Goal: Transaction & Acquisition: Obtain resource

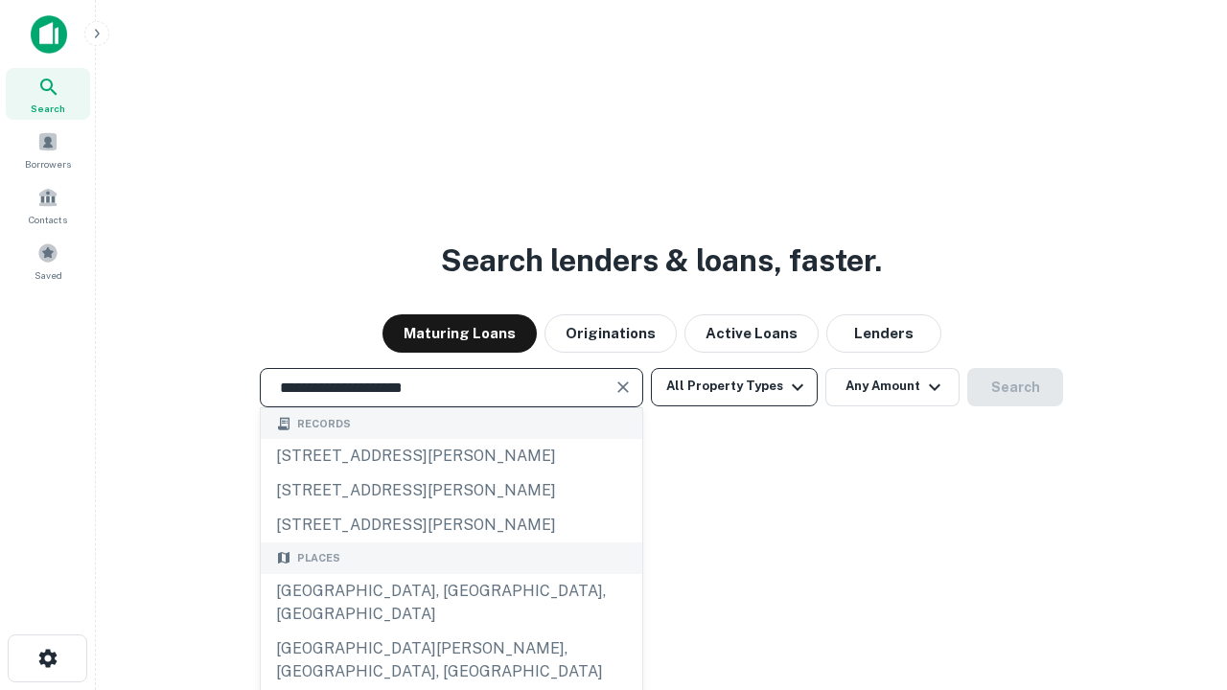
click at [451, 632] on div "Santa Monica, CA, USA" at bounding box center [452, 603] width 382 height 58
type input "**********"
click at [734, 386] on button "All Property Types" at bounding box center [734, 387] width 167 height 38
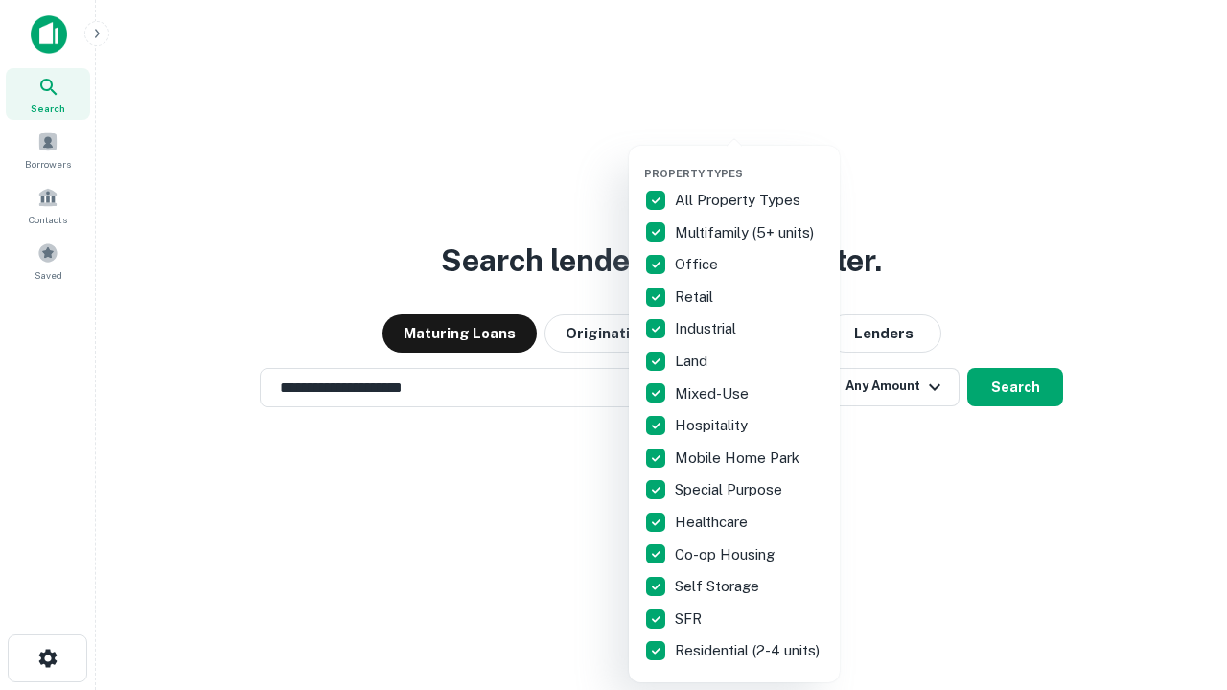
click at [750, 161] on button "button" at bounding box center [749, 161] width 211 height 1
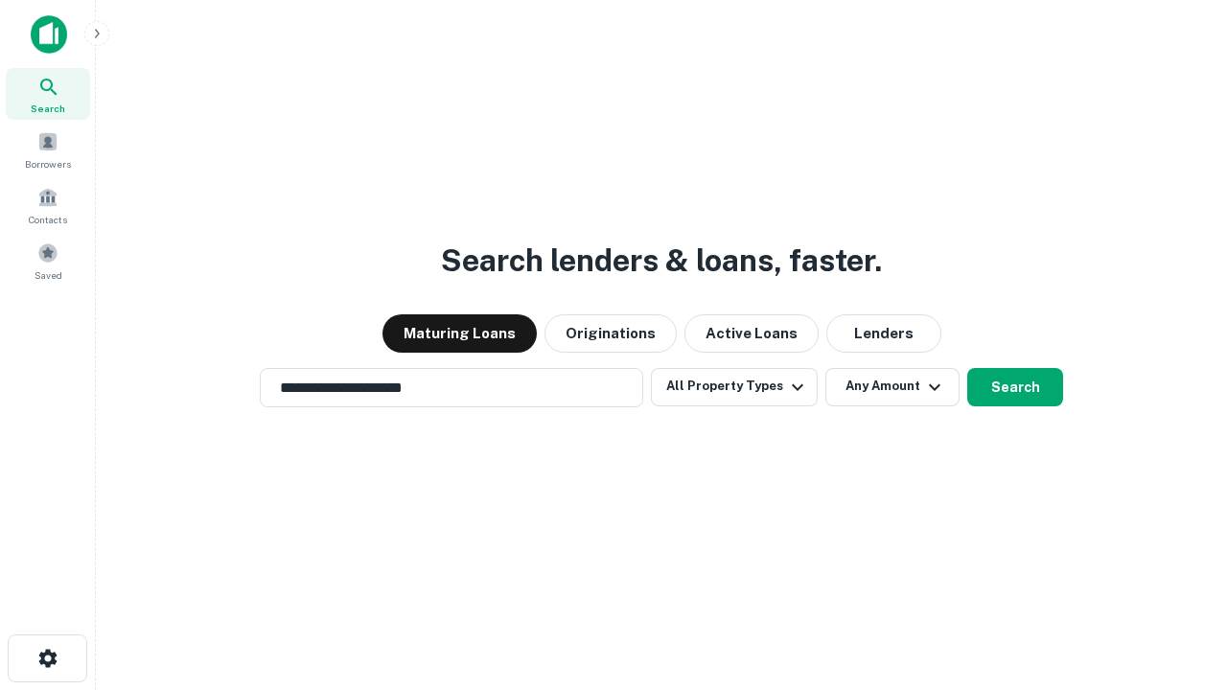
scroll to position [12, 231]
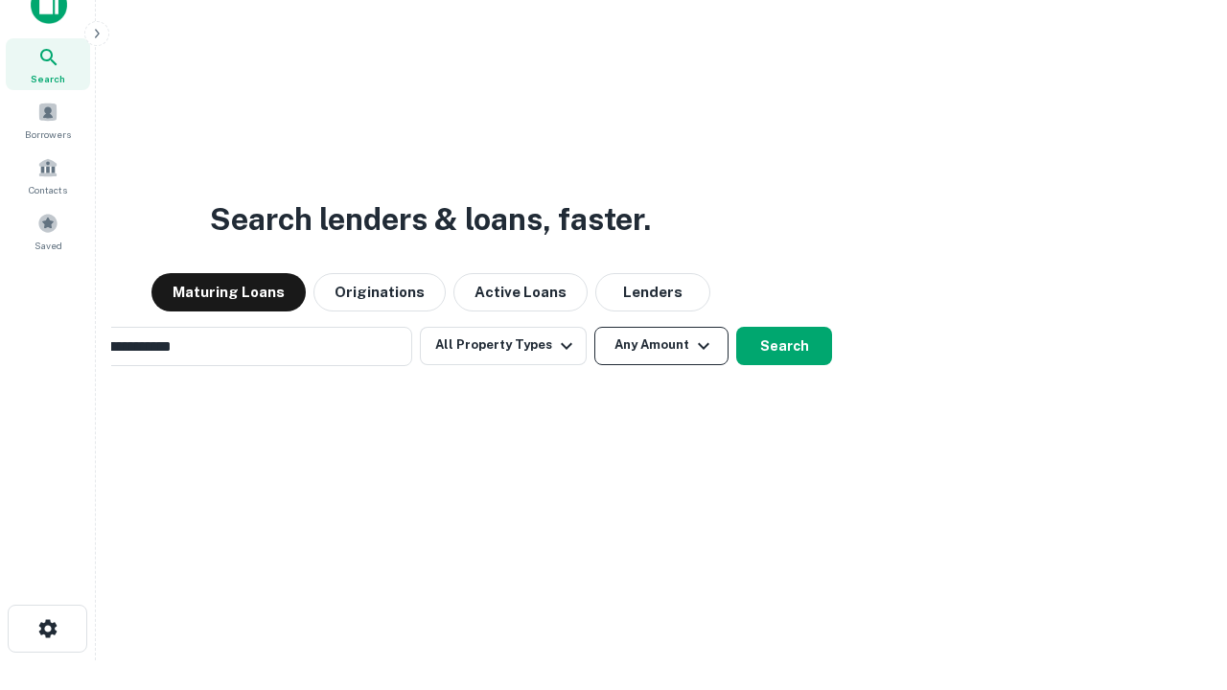
click at [594, 327] on button "Any Amount" at bounding box center [661, 346] width 134 height 38
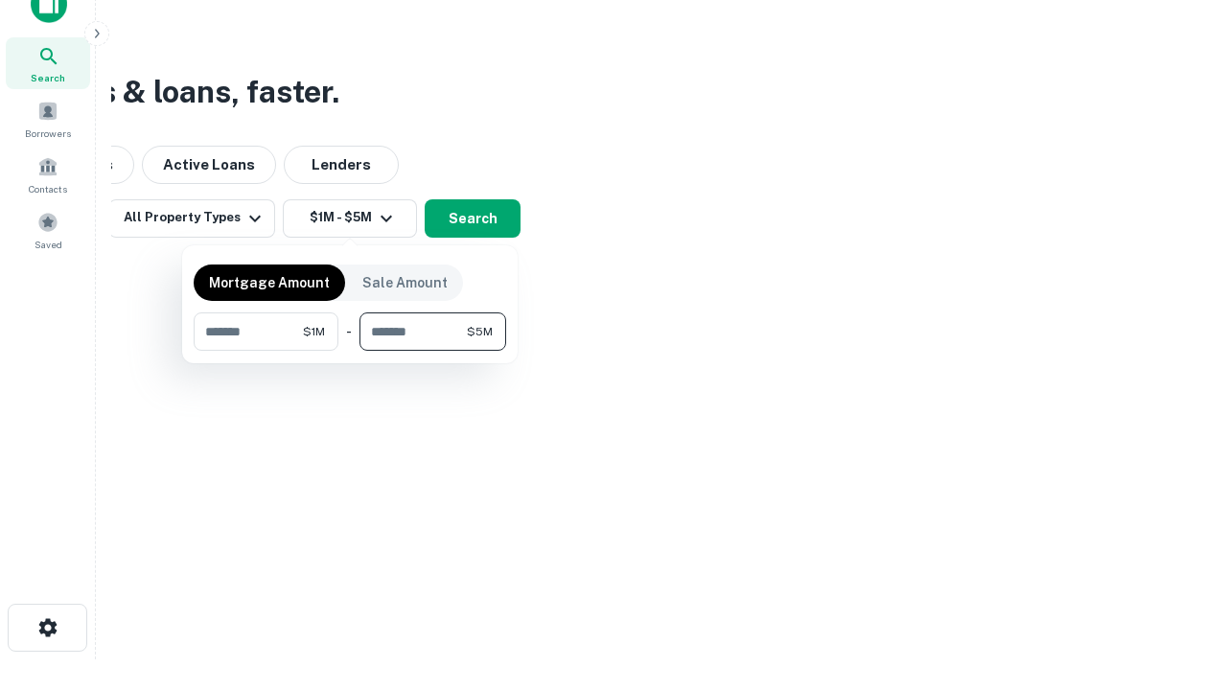
type input "*******"
click at [350, 351] on button "button" at bounding box center [350, 351] width 313 height 1
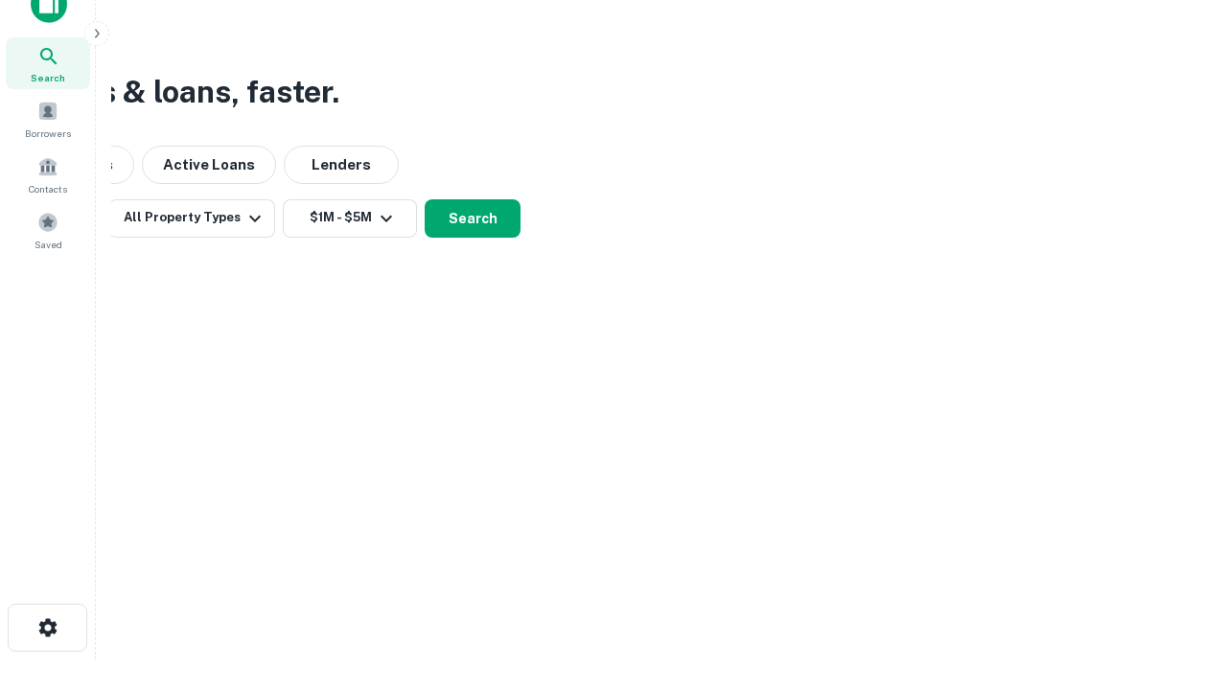
scroll to position [30, 0]
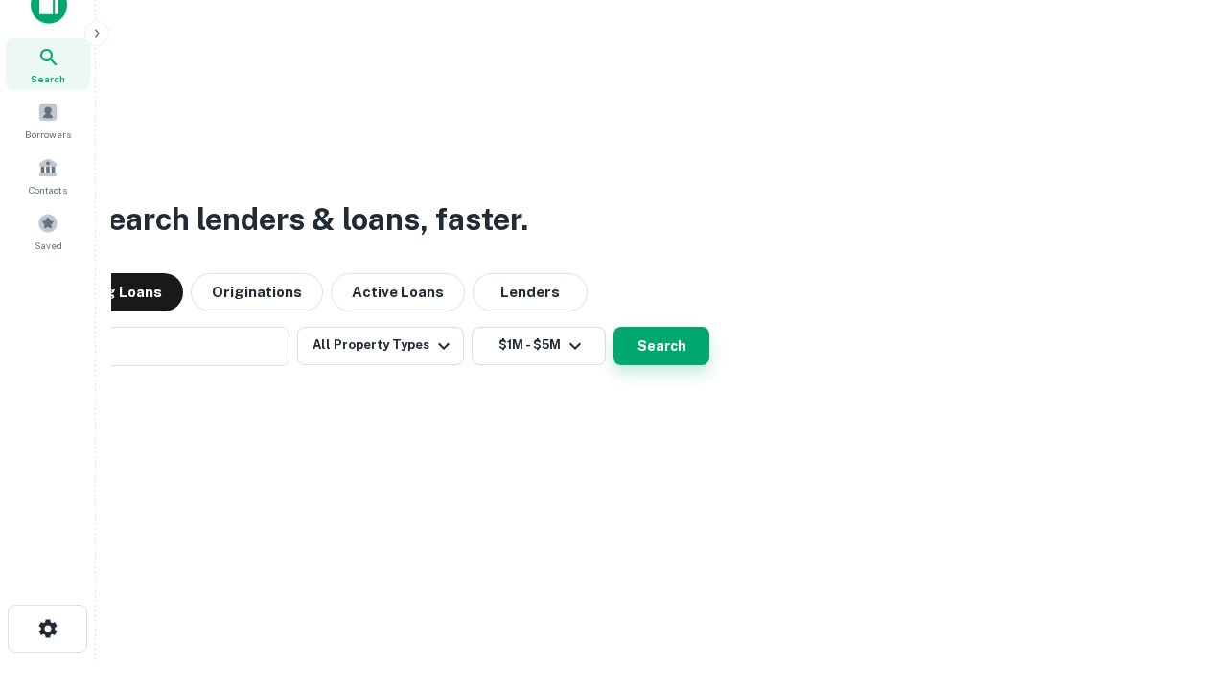
click at [614, 327] on button "Search" at bounding box center [662, 346] width 96 height 38
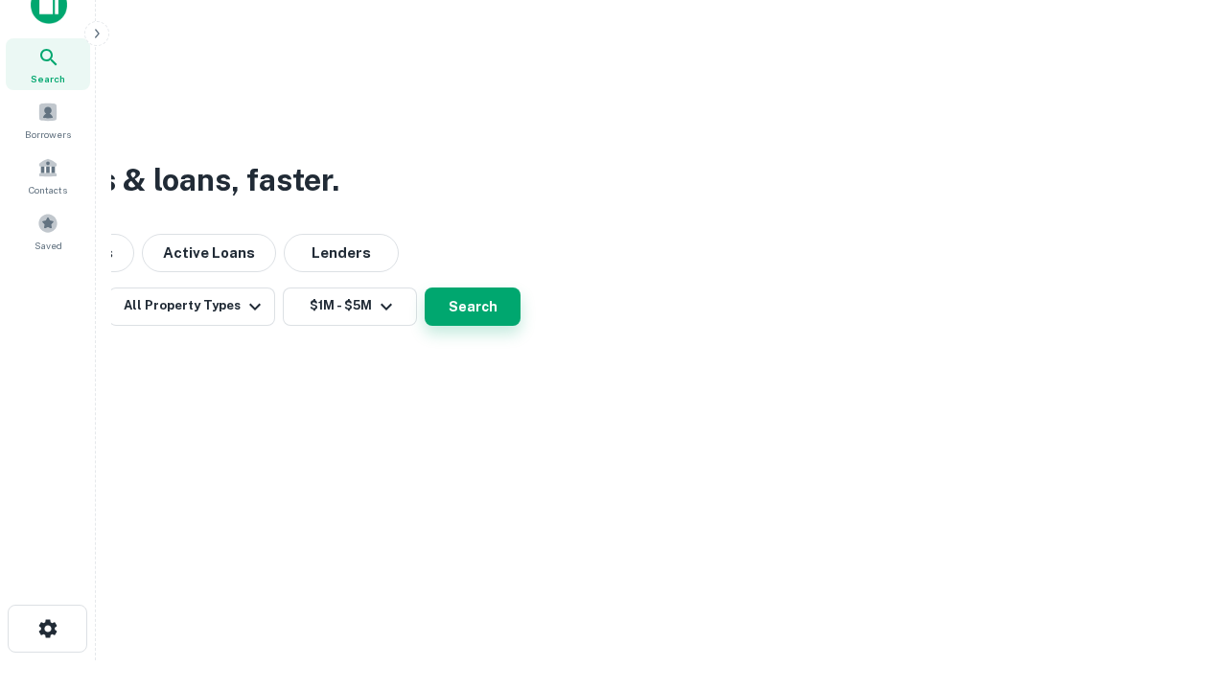
scroll to position [31, 0]
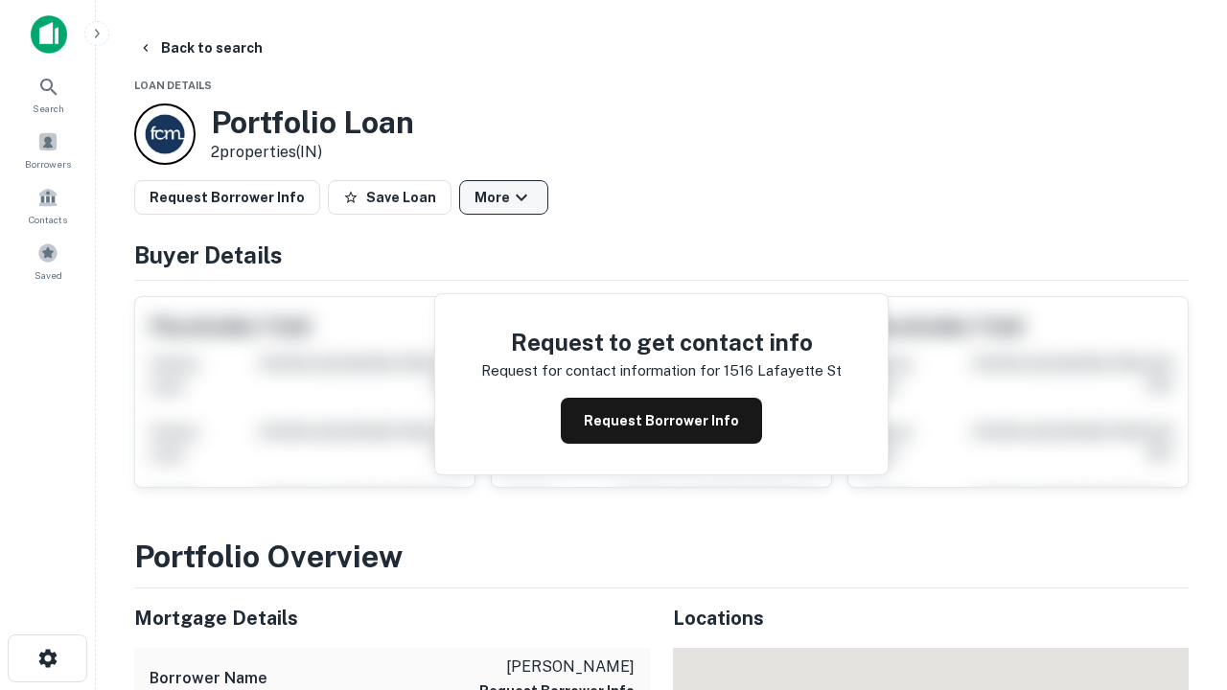
click at [503, 197] on button "More" at bounding box center [503, 197] width 89 height 35
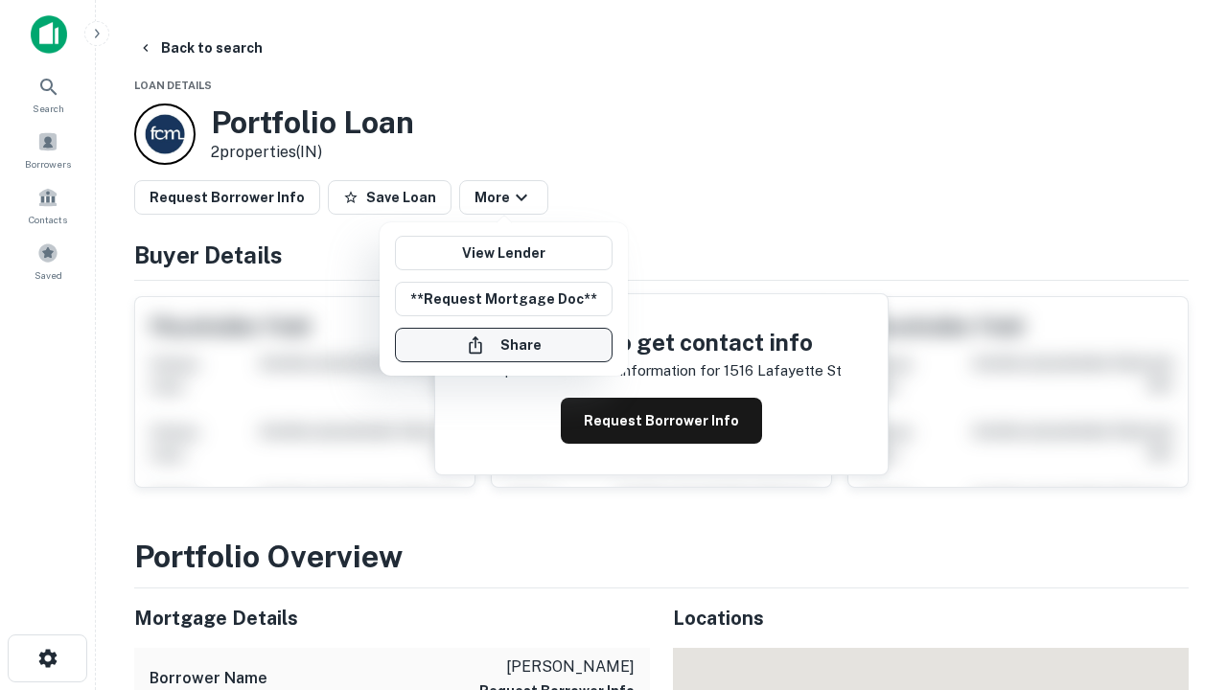
click at [503, 345] on button "Share" at bounding box center [504, 345] width 218 height 35
